Goal: Task Accomplishment & Management: Use online tool/utility

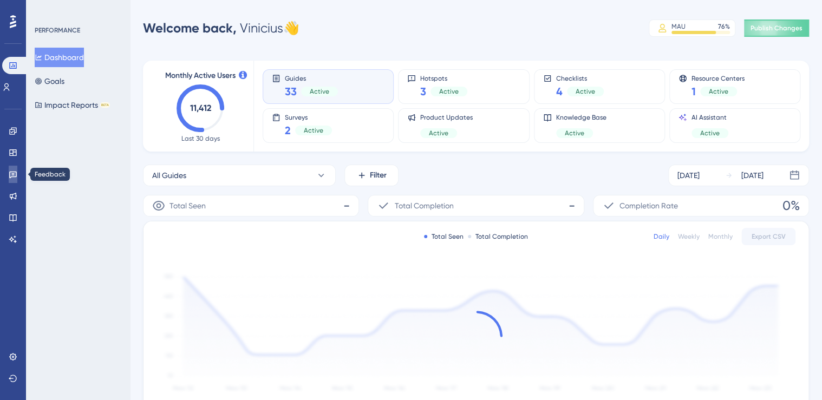
click at [13, 175] on icon at bounding box center [13, 175] width 8 height 7
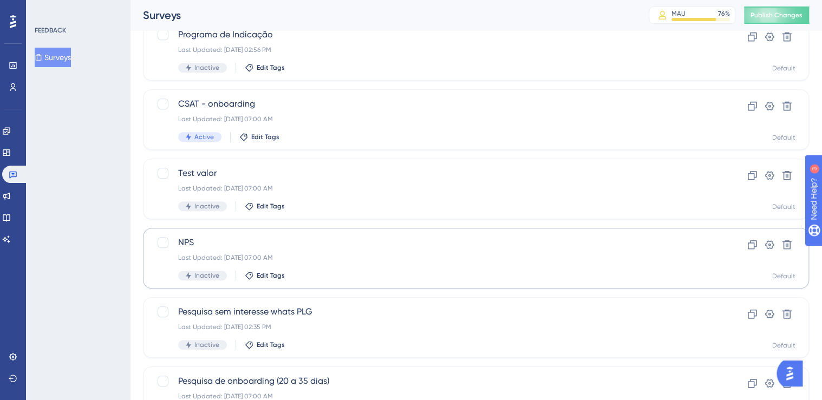
scroll to position [303, 0]
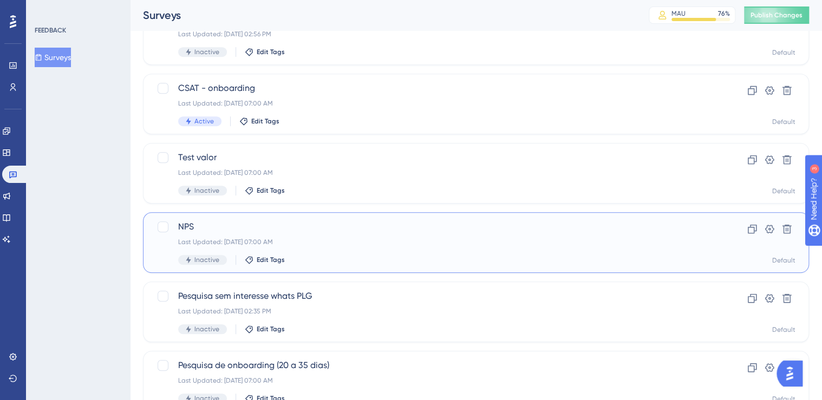
click at [342, 234] on div "NPS Last Updated: [DATE] 07:00 AM Inactive Edit Tags" at bounding box center [432, 242] width 509 height 44
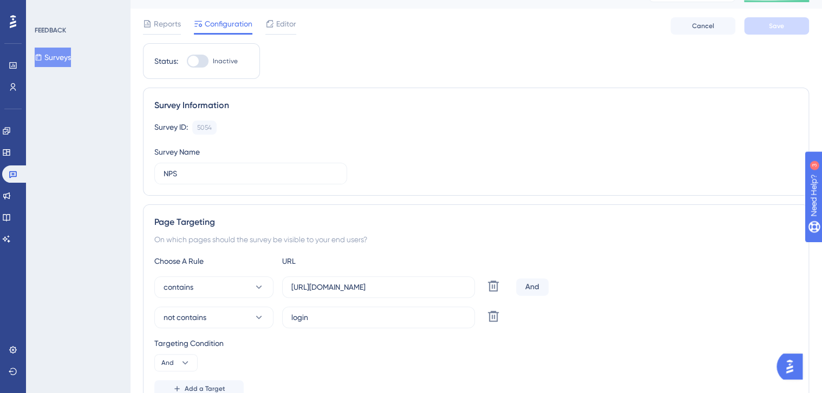
scroll to position [43, 0]
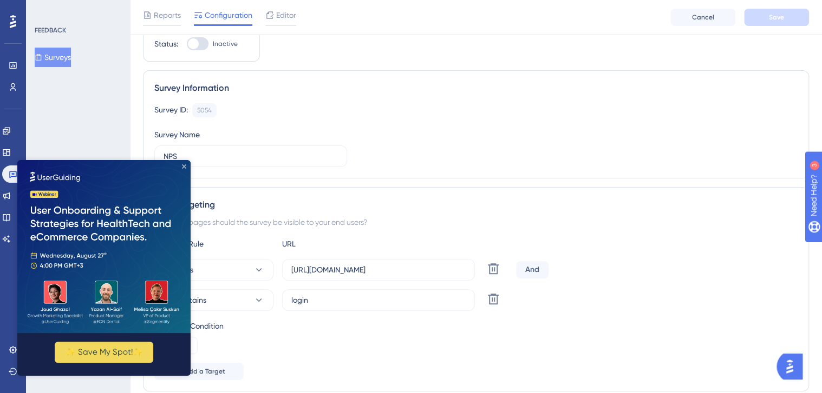
click at [183, 168] on icon "Close Preview" at bounding box center [184, 167] width 4 height 4
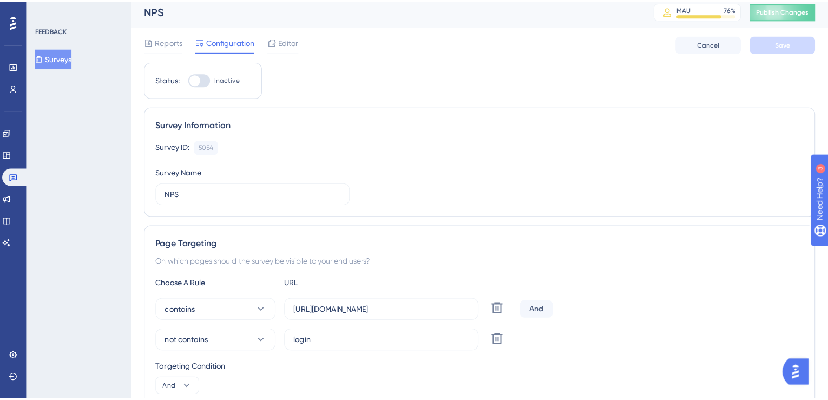
scroll to position [0, 0]
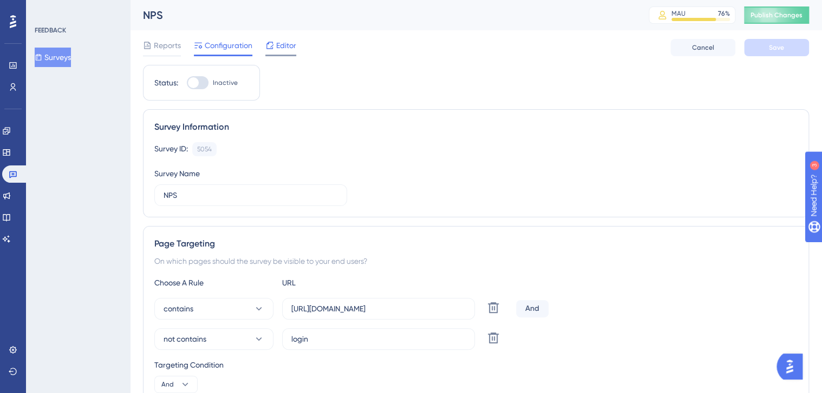
click at [284, 48] on span "Editor" at bounding box center [286, 45] width 20 height 13
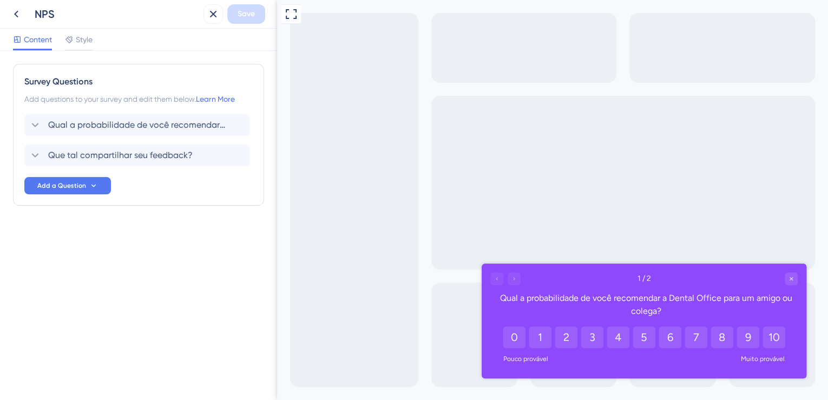
click at [548, 297] on div "Qual a probabilidade de você recomendar a Dental Office para um amigo ou colega?" at bounding box center [646, 305] width 303 height 26
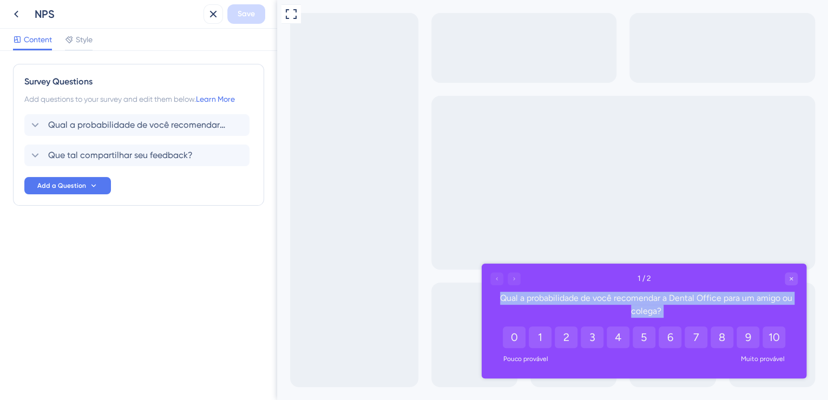
click at [548, 297] on div "Qual a probabilidade de você recomendar a Dental Office para um amigo ou colega?" at bounding box center [646, 305] width 303 height 26
copy div "Qual a probabilidade de você recomendar a Dental Office para um amigo ou colega?"
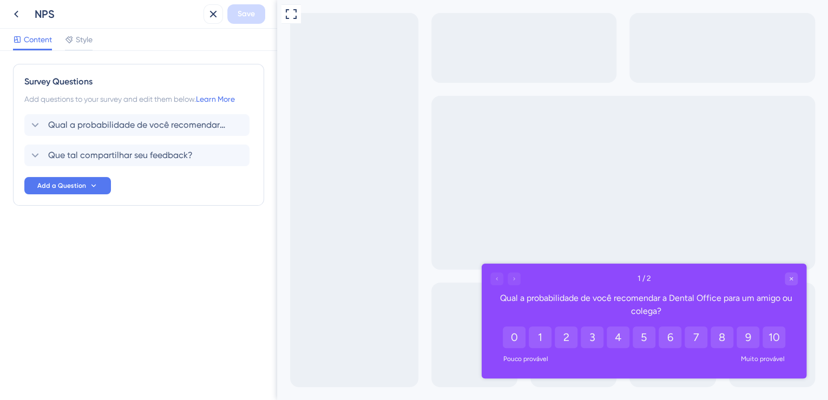
click at [514, 275] on div at bounding box center [505, 278] width 30 height 13
click at [130, 154] on span "Que tal compartilhar seu feedback?" at bounding box center [120, 155] width 145 height 13
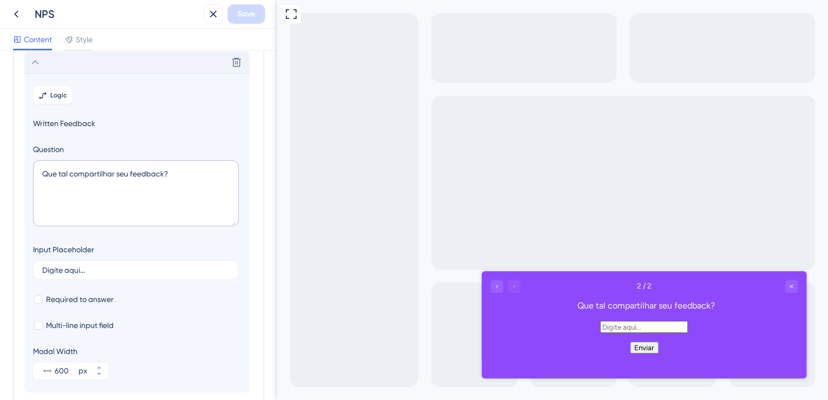
scroll to position [93, 0]
click at [615, 310] on div "Que tal compartilhar seu feedback?" at bounding box center [646, 305] width 303 height 13
copy div "Que tal compartilhar seu feedback?"
